Goal: Information Seeking & Learning: Learn about a topic

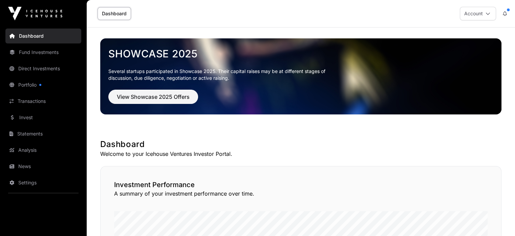
click at [38, 54] on link "Fund Investments" at bounding box center [43, 52] width 76 height 15
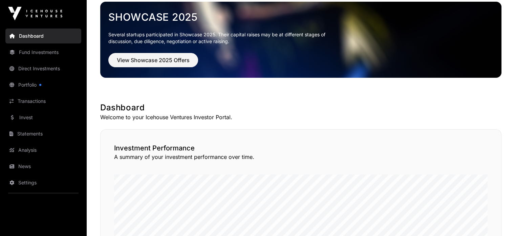
scroll to position [102, 0]
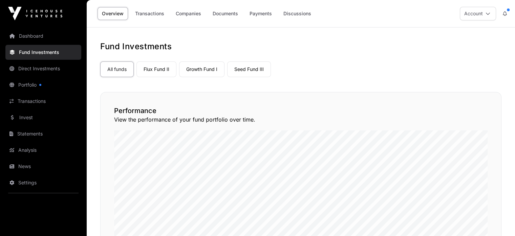
click at [199, 72] on link "Growth Fund I" at bounding box center [201, 69] width 45 height 16
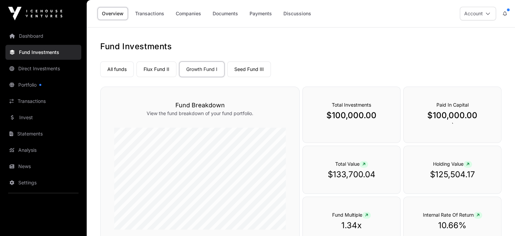
click at [118, 69] on link "All funds" at bounding box center [117, 69] width 34 height 16
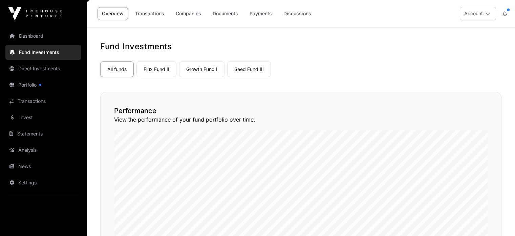
click at [189, 20] on link "Companies" at bounding box center [188, 13] width 34 height 13
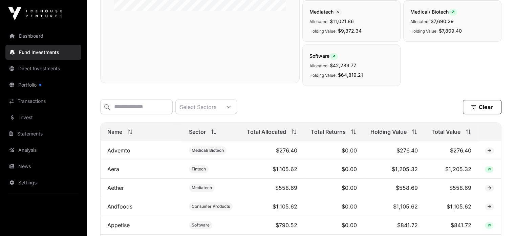
scroll to position [228, 0]
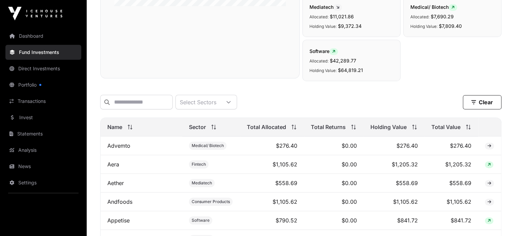
click at [271, 131] on span "Total Allocated" at bounding box center [266, 127] width 39 height 8
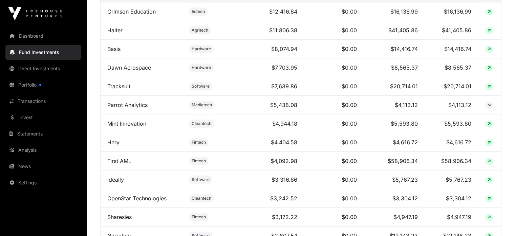
scroll to position [364, 0]
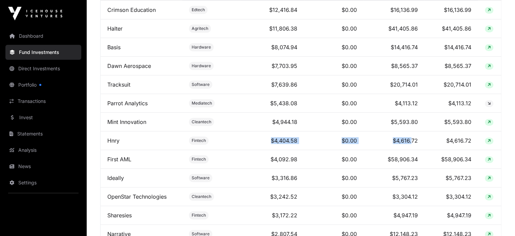
drag, startPoint x: 271, startPoint y: 146, endPoint x: 413, endPoint y: 149, distance: 141.7
click at [413, 149] on tr "Hnry Fintech $4,404.58 $0.00 $4,616.72 $4,616.72" at bounding box center [301, 140] width 401 height 19
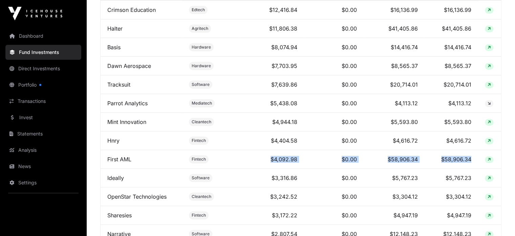
drag, startPoint x: 268, startPoint y: 164, endPoint x: 475, endPoint y: 162, distance: 207.1
click at [475, 162] on tr "First AML Fintech $4,092.98 $0.00 $58,906.34 $58,906.34" at bounding box center [301, 159] width 401 height 19
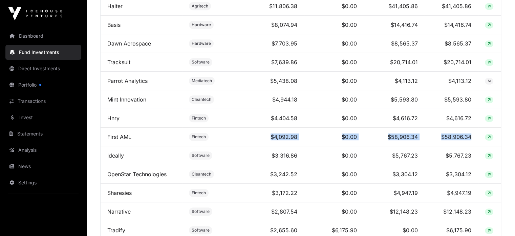
scroll to position [398, 0]
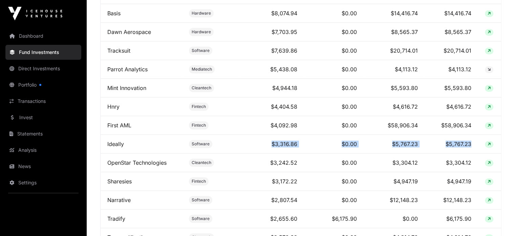
drag, startPoint x: 271, startPoint y: 146, endPoint x: 472, endPoint y: 149, distance: 200.6
click at [472, 149] on tr "Ideally Software $3,316.86 $0.00 $5,767.23 $5,767.23" at bounding box center [301, 144] width 401 height 19
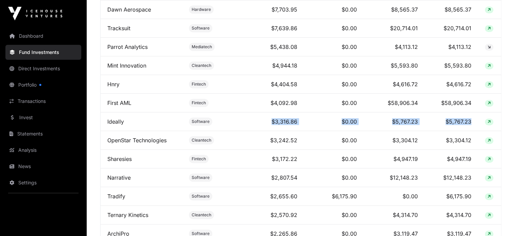
scroll to position [432, 0]
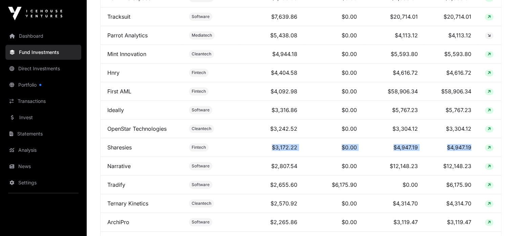
drag, startPoint x: 268, startPoint y: 151, endPoint x: 474, endPoint y: 152, distance: 206.0
click at [474, 152] on tr "Sharesies Fintech $3,172.22 $0.00 $4,947.19 $4,947.19" at bounding box center [301, 147] width 401 height 19
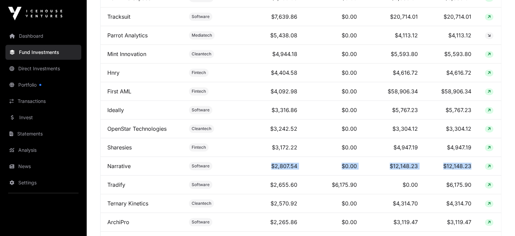
drag, startPoint x: 269, startPoint y: 168, endPoint x: 472, endPoint y: 167, distance: 202.6
click at [472, 167] on tr "Narrative Software $2,807.54 $0.00 $12,148.23 $12,148.23" at bounding box center [301, 166] width 401 height 19
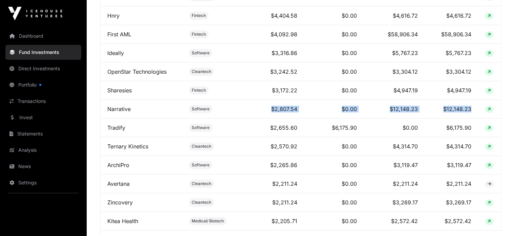
scroll to position [500, 0]
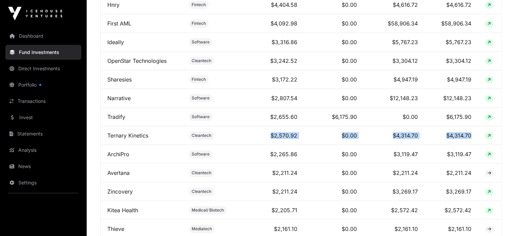
drag, startPoint x: 262, startPoint y: 138, endPoint x: 476, endPoint y: 141, distance: 214.2
click at [476, 141] on tr "Ternary Kinetics Cleantech $2,570.92 $0.00 $4,314.70 $4,314.70" at bounding box center [301, 135] width 401 height 19
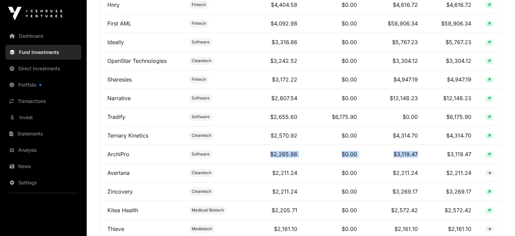
drag, startPoint x: 268, startPoint y: 158, endPoint x: 438, endPoint y: 162, distance: 169.8
click at [438, 162] on tr "ArchiPro Software $2,265.86 $0.00 $3,119.47 $3,119.47" at bounding box center [301, 154] width 401 height 19
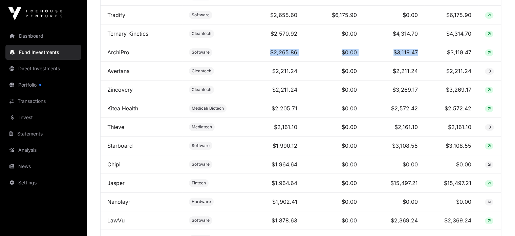
scroll to position [635, 0]
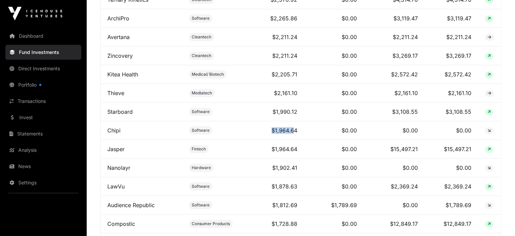
drag, startPoint x: 274, startPoint y: 136, endPoint x: 295, endPoint y: 136, distance: 21.7
click at [295, 136] on td "$1,964.64" at bounding box center [272, 130] width 64 height 19
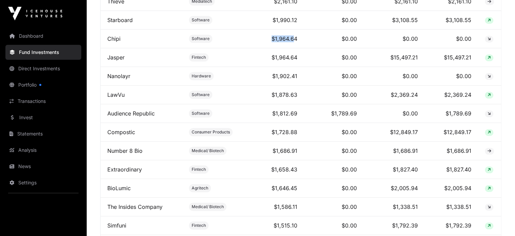
scroll to position [737, 0]
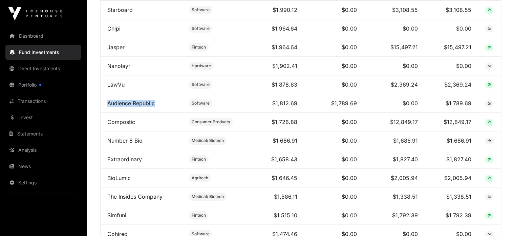
drag, startPoint x: 166, startPoint y: 105, endPoint x: 104, endPoint y: 108, distance: 62.4
click at [104, 108] on td "Audience Republic" at bounding box center [142, 103] width 82 height 19
copy link "Audience Republic"
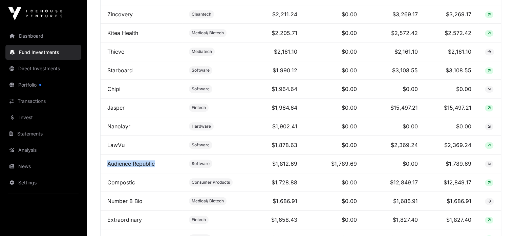
scroll to position [669, 0]
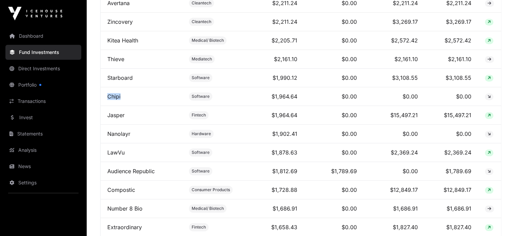
drag, startPoint x: 131, startPoint y: 98, endPoint x: 100, endPoint y: 99, distance: 31.2
copy link "Chipi"
click at [114, 98] on link "Chipi" at bounding box center [113, 96] width 13 height 7
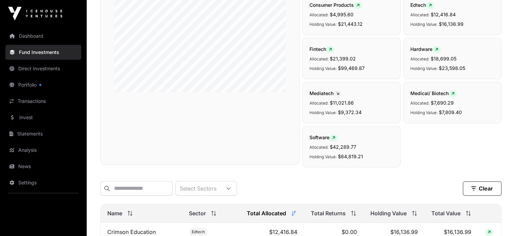
scroll to position [0, 0]
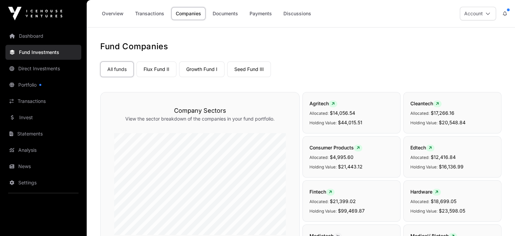
click at [162, 17] on link "Transactions" at bounding box center [150, 13] width 38 height 13
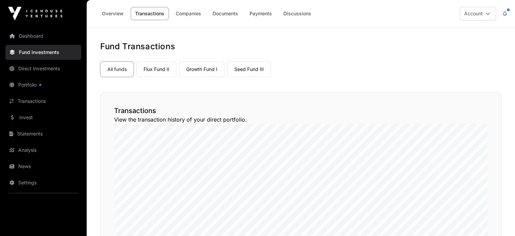
click at [115, 15] on link "Overview" at bounding box center [113, 13] width 30 height 13
click at [30, 71] on link "Direct Investments" at bounding box center [43, 68] width 76 height 15
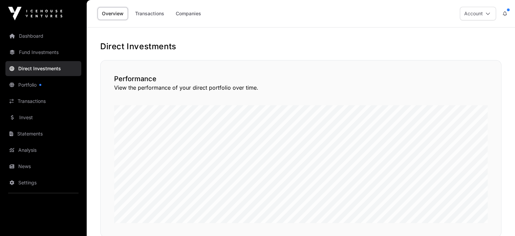
click at [187, 12] on link "Companies" at bounding box center [188, 13] width 34 height 13
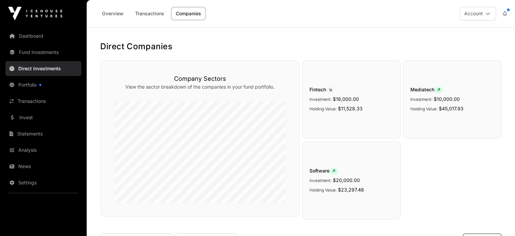
click at [39, 55] on link "Fund Investments" at bounding box center [43, 52] width 76 height 15
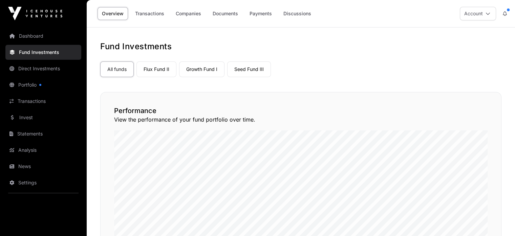
click at [193, 14] on link "Companies" at bounding box center [188, 13] width 34 height 13
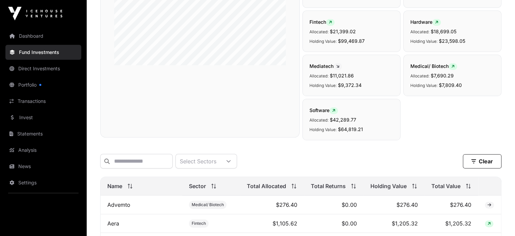
scroll to position [910, 0]
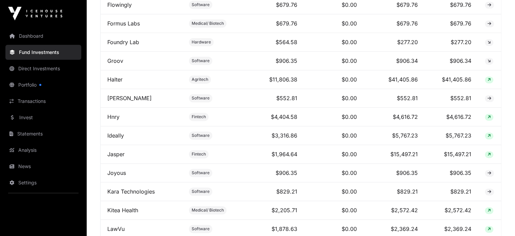
click at [117, 118] on link "Hnry" at bounding box center [113, 116] width 12 height 7
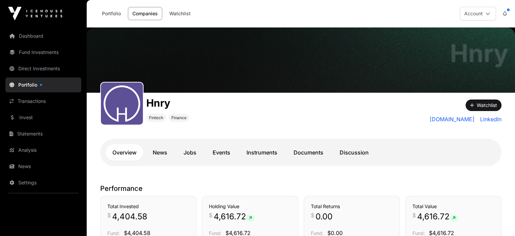
click at [308, 150] on link "Documents" at bounding box center [308, 152] width 43 height 16
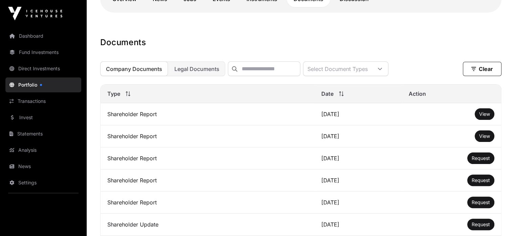
scroll to position [169, 0]
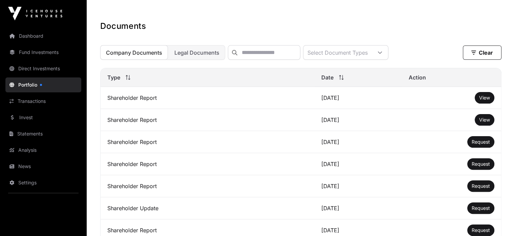
click at [485, 100] on span "View" at bounding box center [485, 98] width 11 height 6
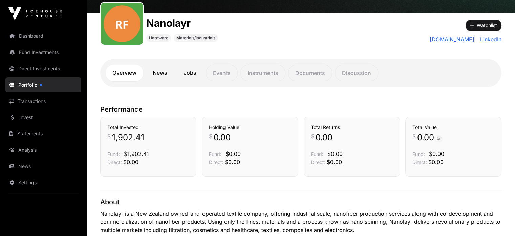
scroll to position [68, 0]
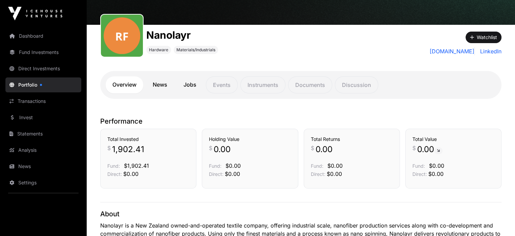
click at [159, 80] on link "News" at bounding box center [160, 84] width 28 height 17
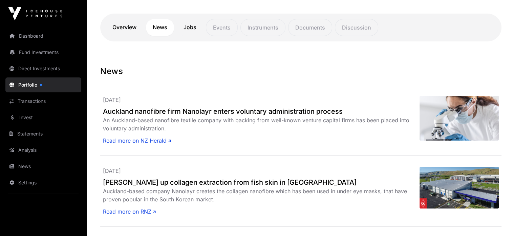
scroll to position [102, 0]
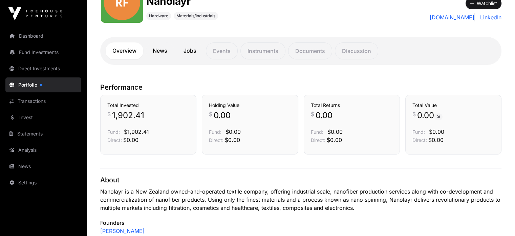
scroll to position [68, 0]
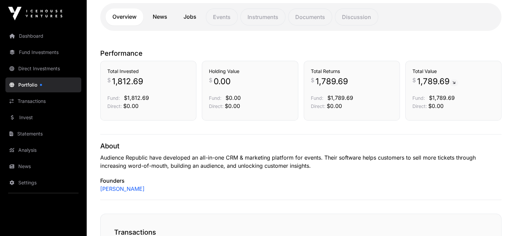
scroll to position [34, 0]
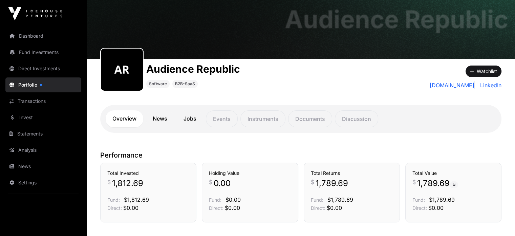
click at [151, 119] on link "News" at bounding box center [160, 118] width 28 height 17
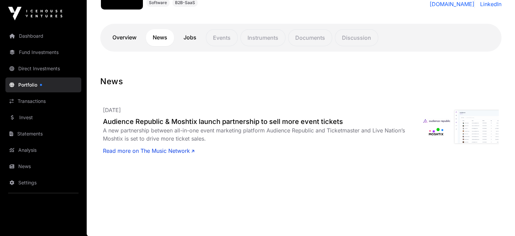
scroll to position [81, 0]
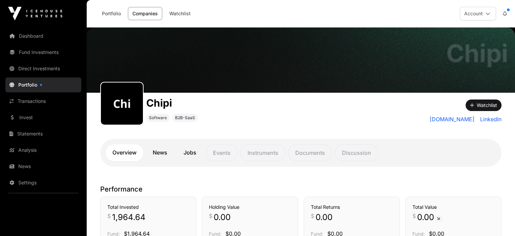
click at [157, 157] on link "News" at bounding box center [160, 152] width 28 height 17
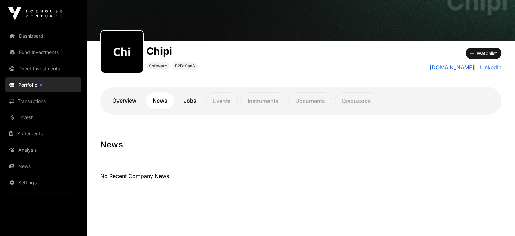
scroll to position [53, 0]
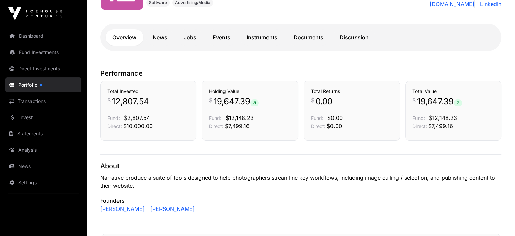
scroll to position [136, 0]
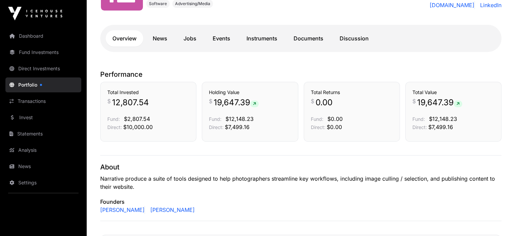
click at [166, 36] on link "News" at bounding box center [160, 38] width 28 height 16
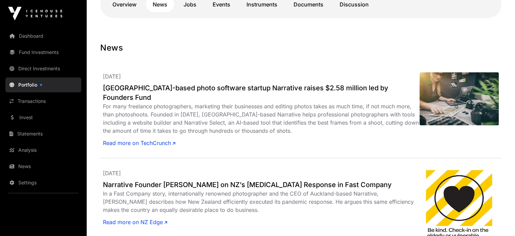
scroll to position [136, 0]
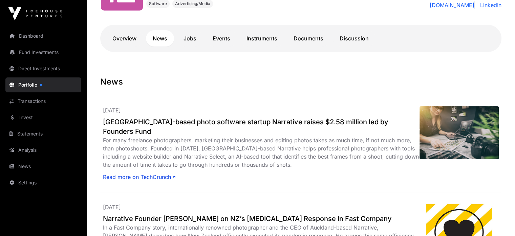
click at [193, 37] on link "Jobs" at bounding box center [190, 38] width 26 height 16
